Goal: Transaction & Acquisition: Purchase product/service

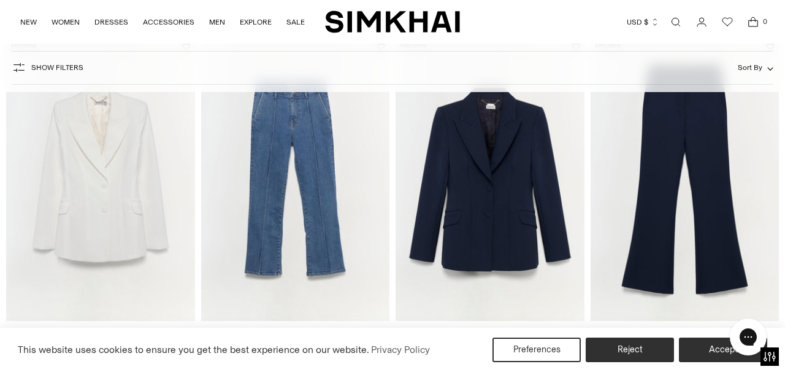
scroll to position [1616, 0]
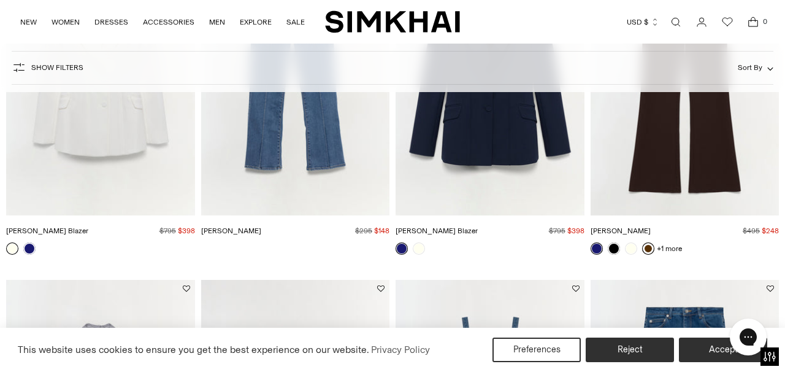
click at [648, 250] on link at bounding box center [648, 248] width 12 height 12
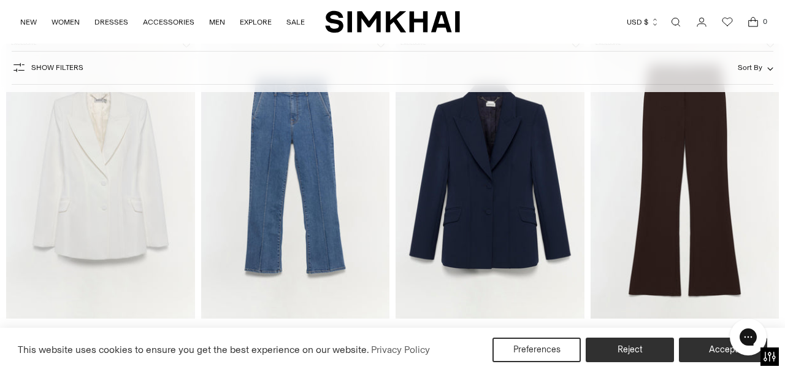
scroll to position [1572, 0]
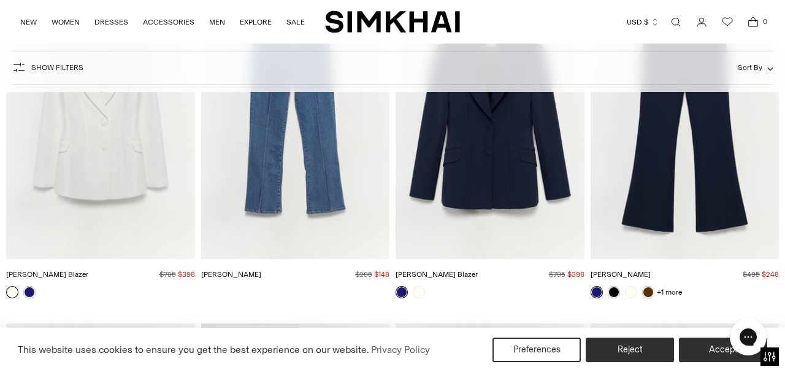
click at [599, 289] on link at bounding box center [597, 292] width 12 height 12
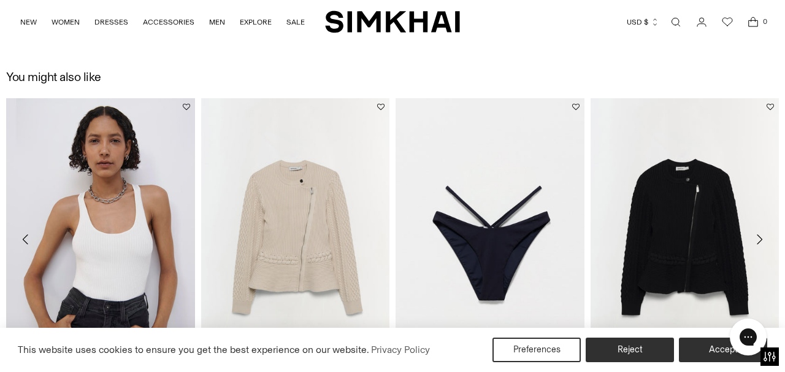
scroll to position [1182, 0]
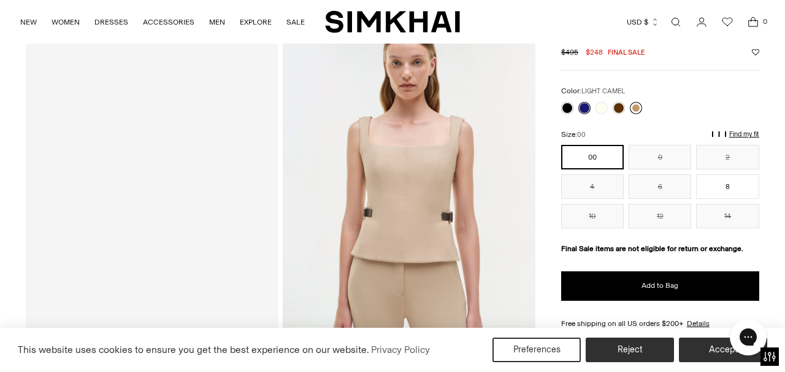
click at [639, 107] on link at bounding box center [636, 108] width 12 height 12
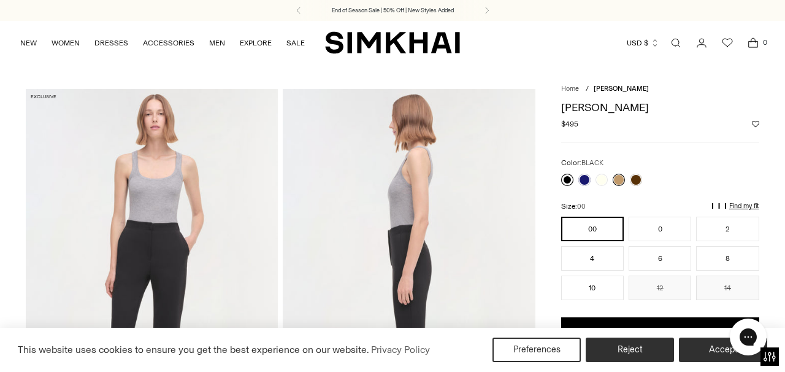
click at [569, 177] on link at bounding box center [567, 180] width 12 height 12
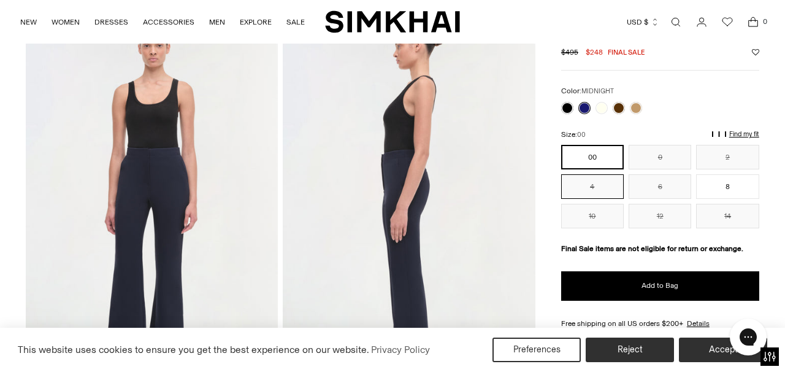
click at [591, 185] on button "4" at bounding box center [592, 186] width 63 height 25
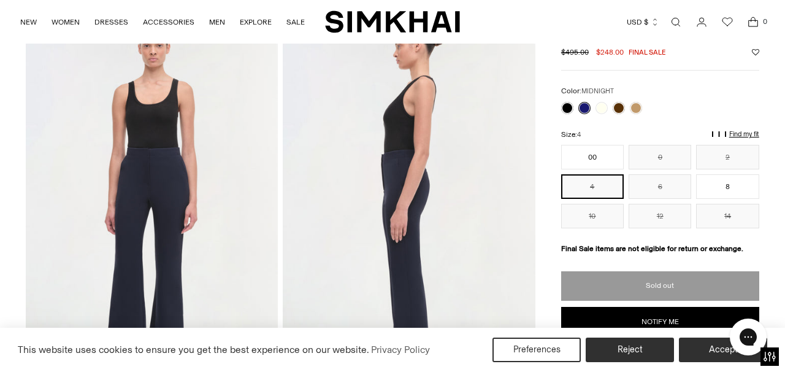
click at [591, 185] on button "4" at bounding box center [592, 186] width 63 height 25
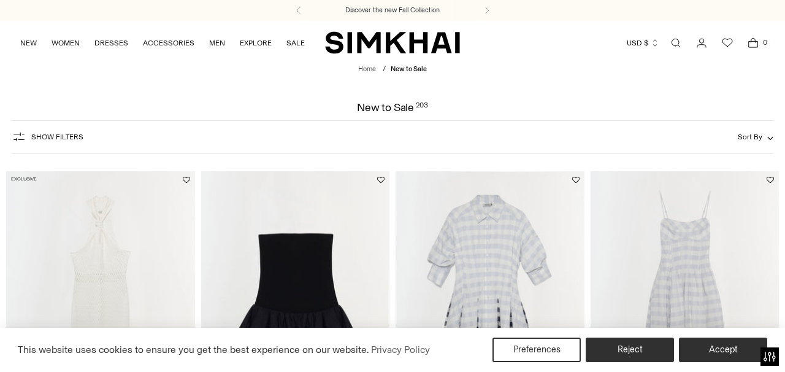
click at [0, 0] on img "Stella Skirt" at bounding box center [0, 0] width 0 height 0
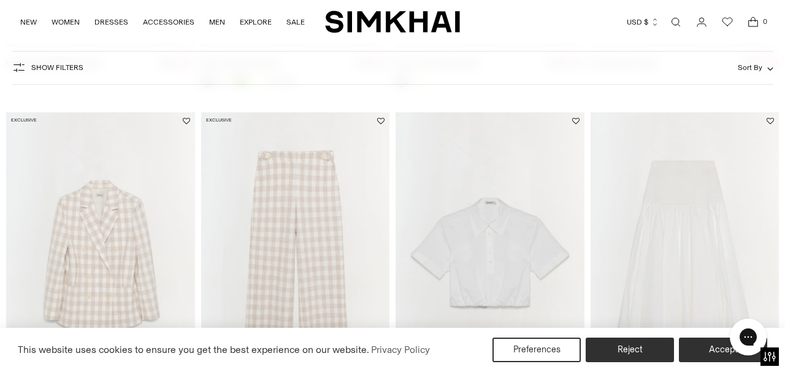
click at [51, 67] on span "Show Filters" at bounding box center [57, 67] width 52 height 9
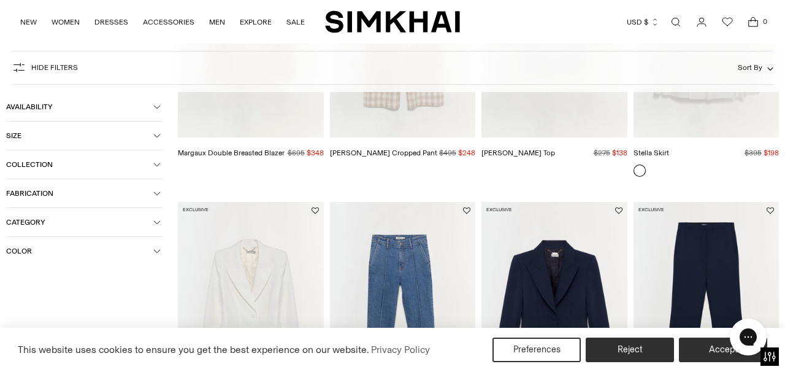
click at [159, 136] on icon "button" at bounding box center [157, 135] width 6 height 3
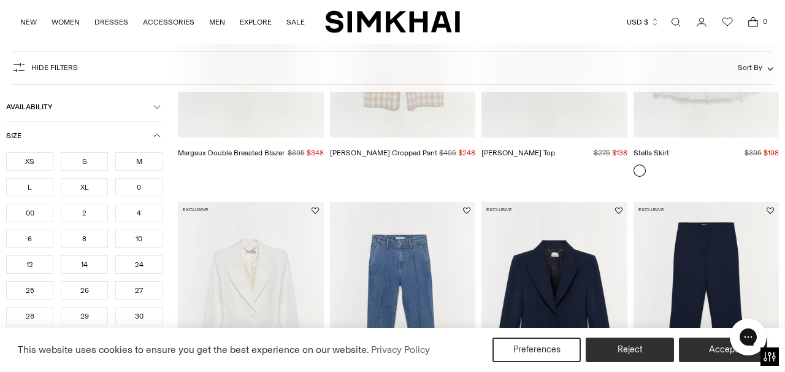
click at [85, 161] on div "S" at bounding box center [84, 161] width 47 height 18
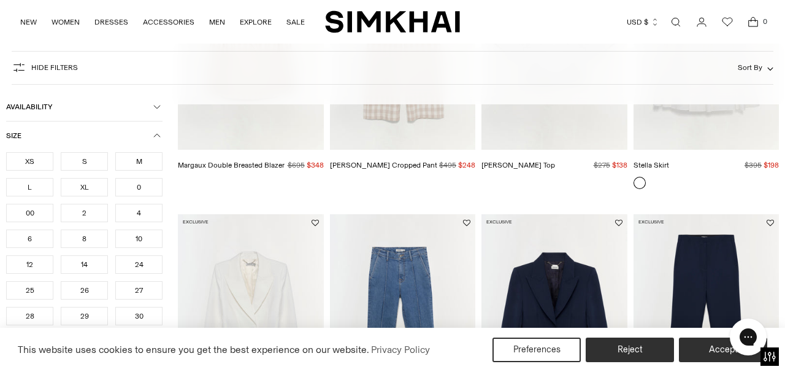
click at [83, 159] on div "S" at bounding box center [84, 161] width 47 height 18
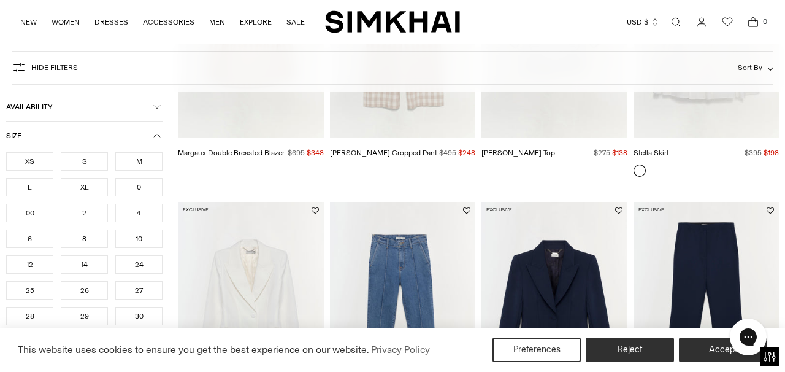
click at [83, 158] on div "S" at bounding box center [84, 161] width 47 height 18
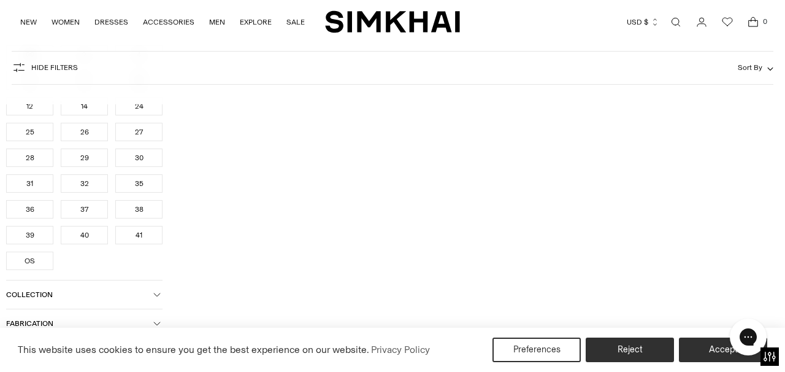
scroll to position [1256, 0]
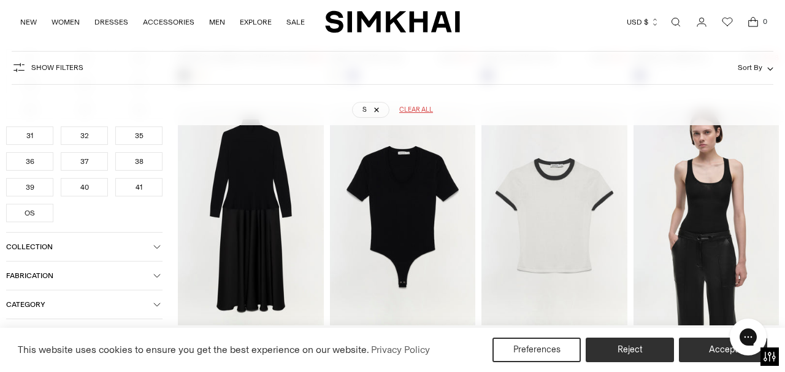
scroll to position [1501, 0]
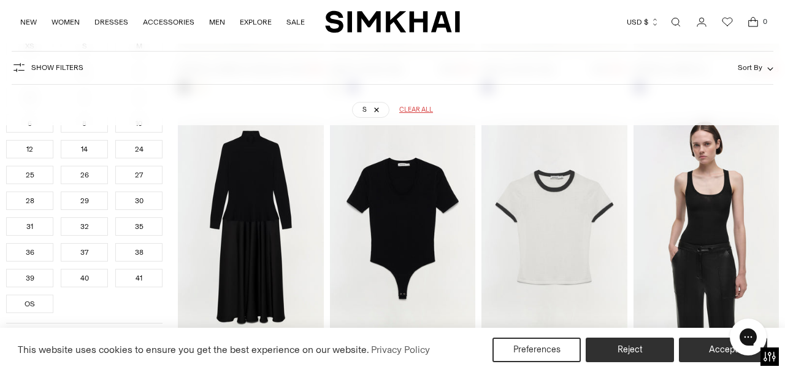
click at [0, 0] on img "Frances Dress" at bounding box center [0, 0] width 0 height 0
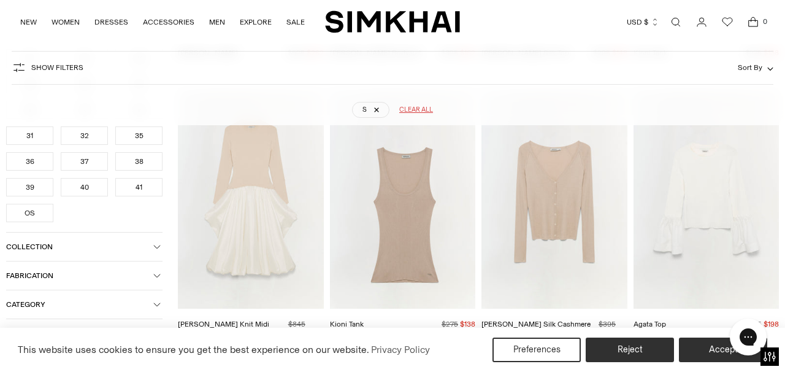
scroll to position [1843, 0]
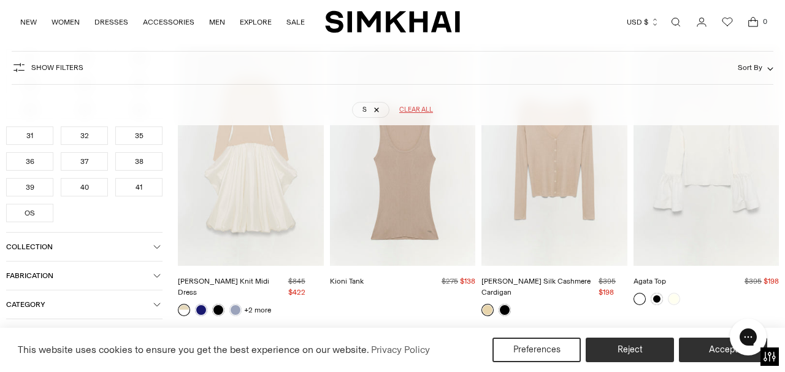
click at [0, 0] on img "Kenlie Taffeta Knit Midi Dress" at bounding box center [0, 0] width 0 height 0
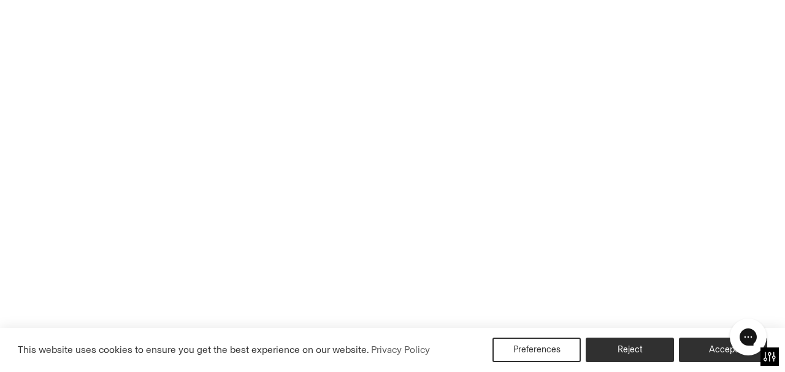
click at [0, 0] on img "Kenlie Taffeta Knit Midi Dress" at bounding box center [0, 0] width 0 height 0
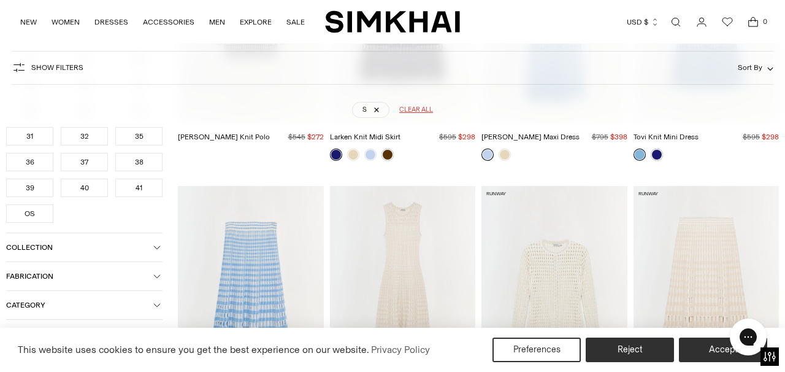
scroll to position [2636, 0]
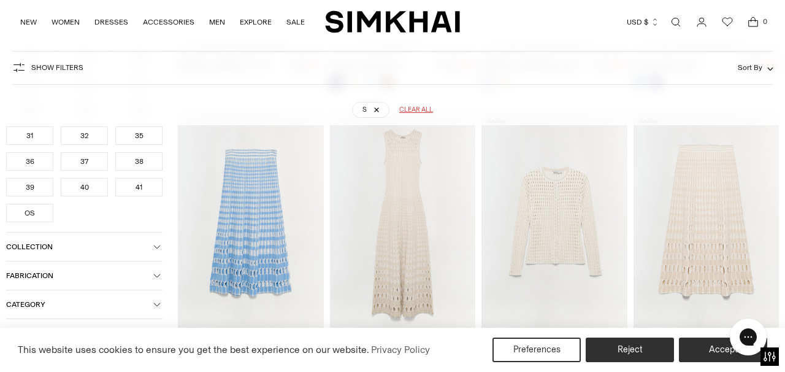
click at [0, 0] on img "Zelma Knit Maxi Dress" at bounding box center [0, 0] width 0 height 0
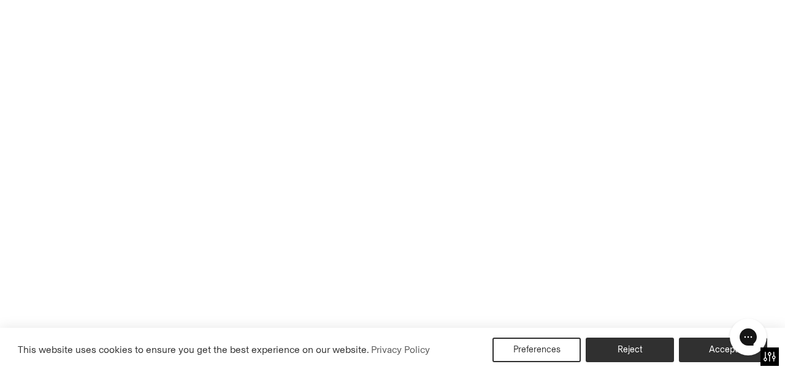
scroll to position [2990, 0]
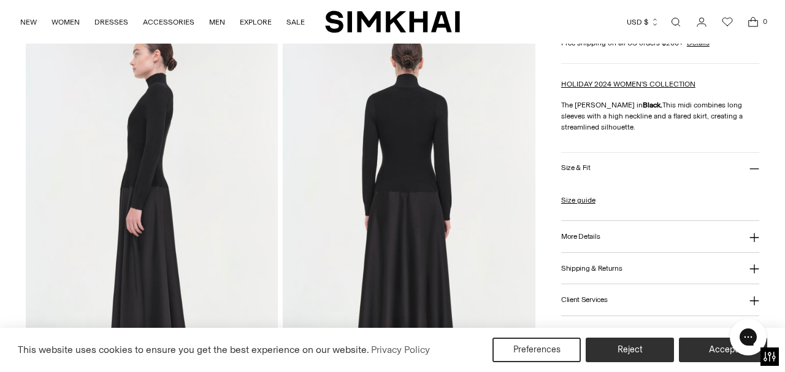
scroll to position [453, 0]
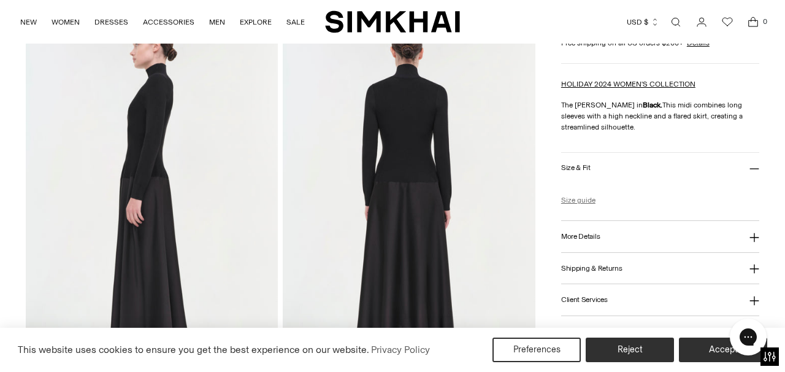
click at [574, 199] on link "Size guide" at bounding box center [578, 199] width 34 height 11
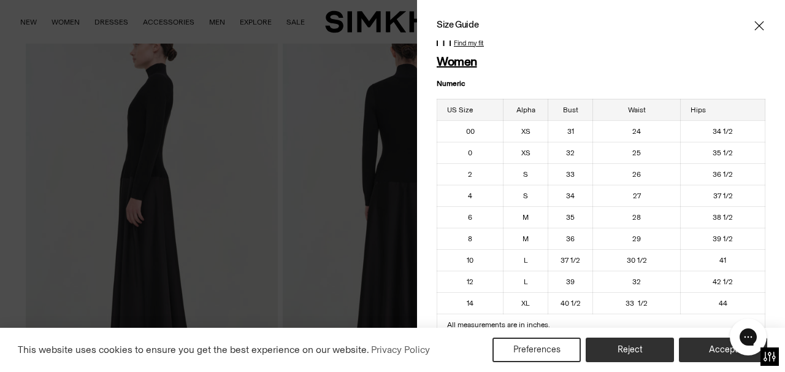
click at [761, 24] on icon "Close" at bounding box center [759, 25] width 9 height 9
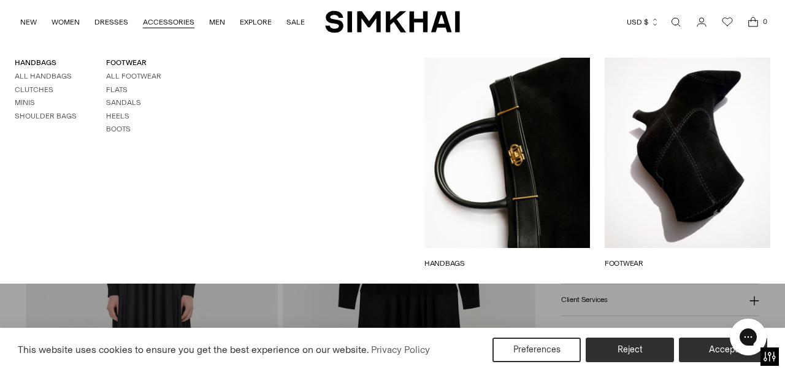
scroll to position [742, 0]
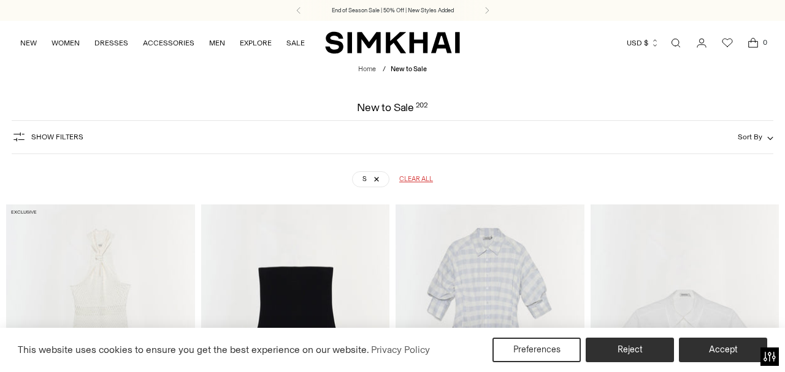
click at [42, 133] on span "Show Filters" at bounding box center [57, 137] width 52 height 9
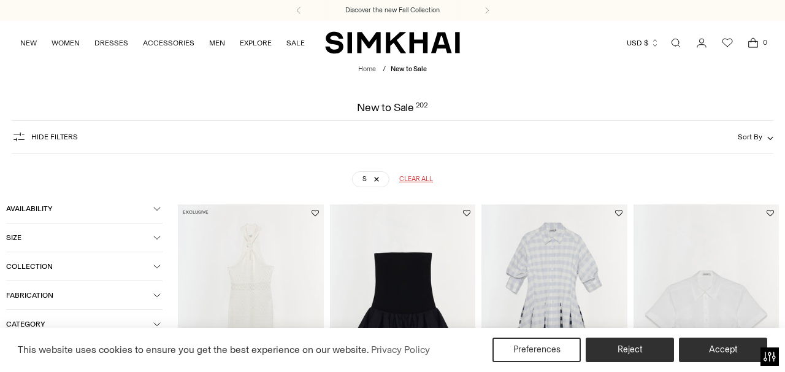
scroll to position [1591, 0]
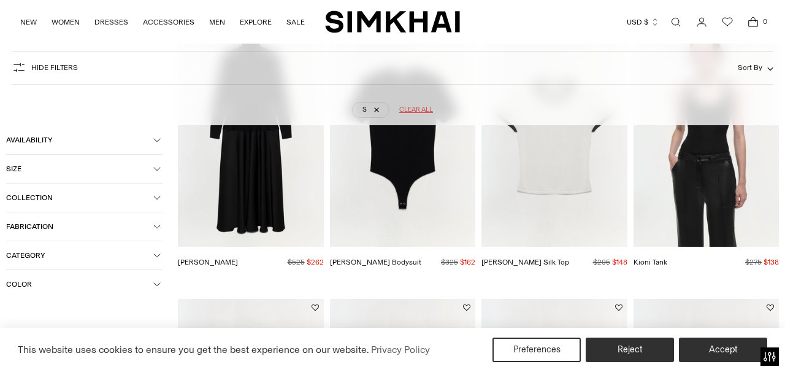
click at [156, 169] on icon "button" at bounding box center [156, 168] width 7 height 7
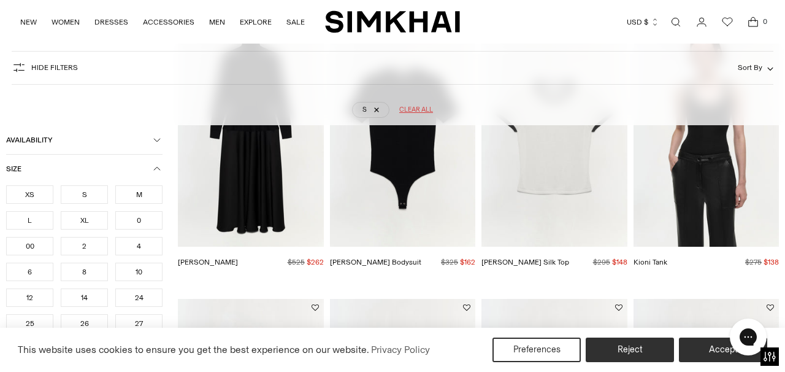
scroll to position [0, 0]
click at [248, 275] on div at bounding box center [251, 279] width 146 height 10
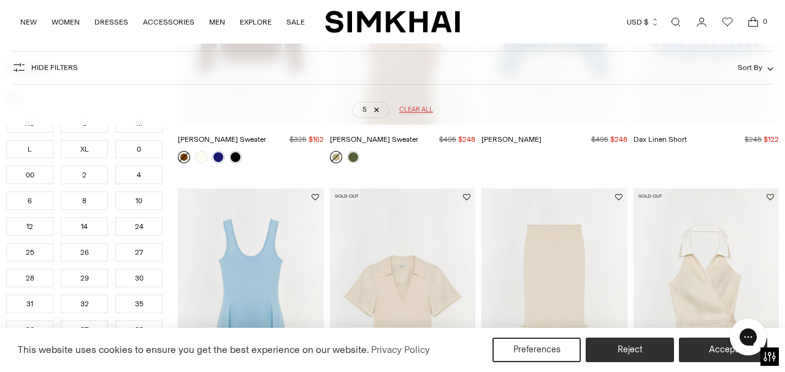
scroll to position [5745, 0]
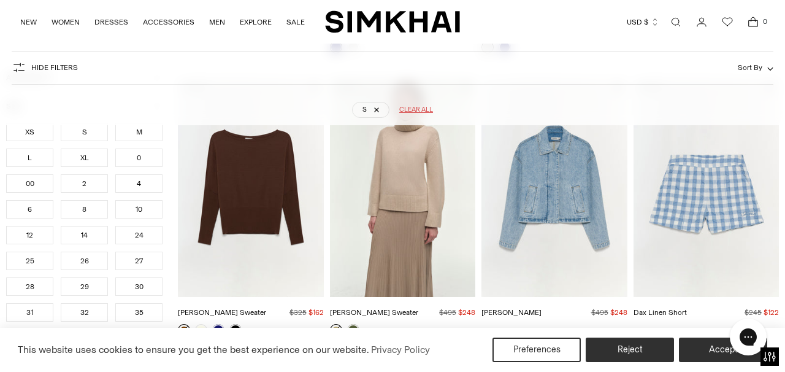
click at [0, 0] on img "Everli Denim Jacket" at bounding box center [0, 0] width 0 height 0
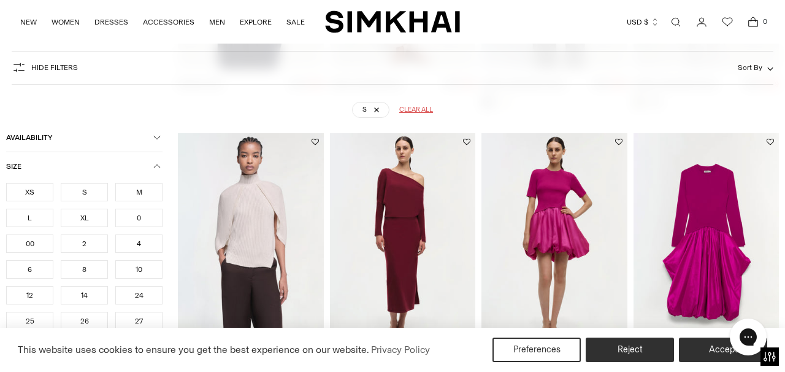
scroll to position [7085, 0]
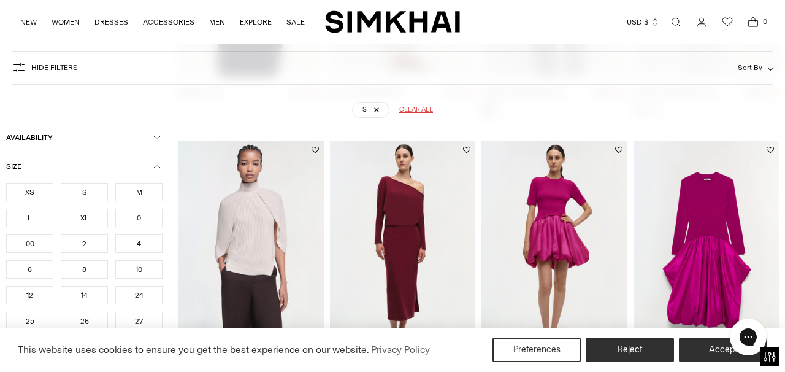
click at [0, 0] on img "Kenlie Taffeta Knit Midi Dress" at bounding box center [0, 0] width 0 height 0
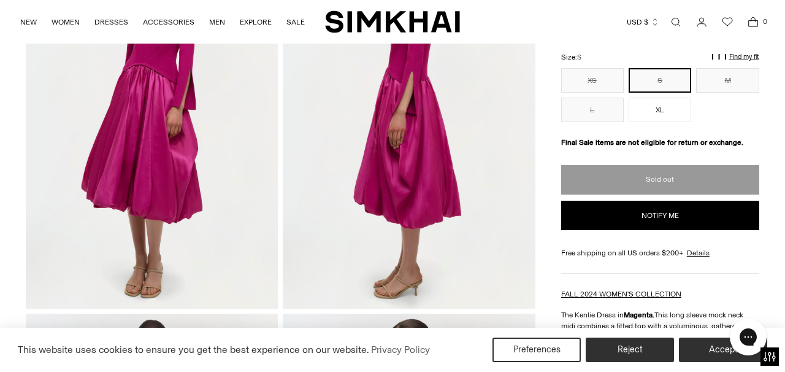
click at [569, 179] on div "Sold out Notify me Add to Wishlist" at bounding box center [660, 197] width 198 height 65
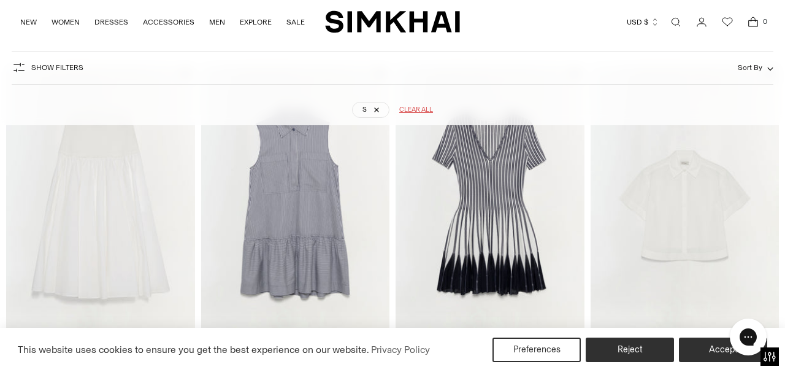
click at [0, 0] on img "Stella Skirt" at bounding box center [0, 0] width 0 height 0
